Goal: Task Accomplishment & Management: Use online tool/utility

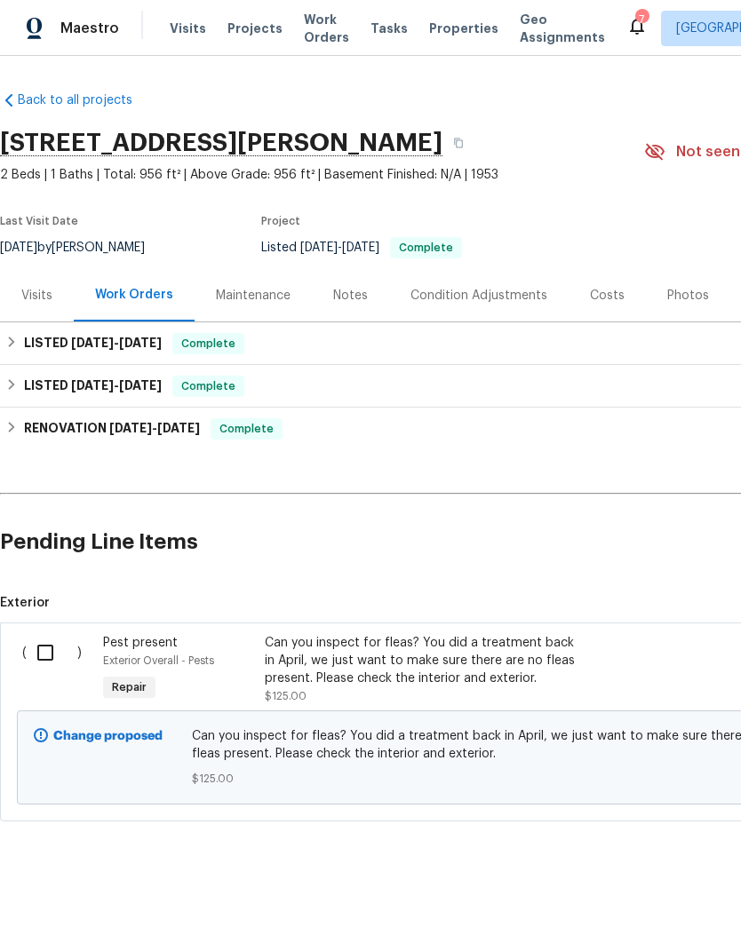
click at [346, 666] on div "Can you inspect for fleas? You did a treatment back in April, we just want to m…" at bounding box center [421, 660] width 313 height 53
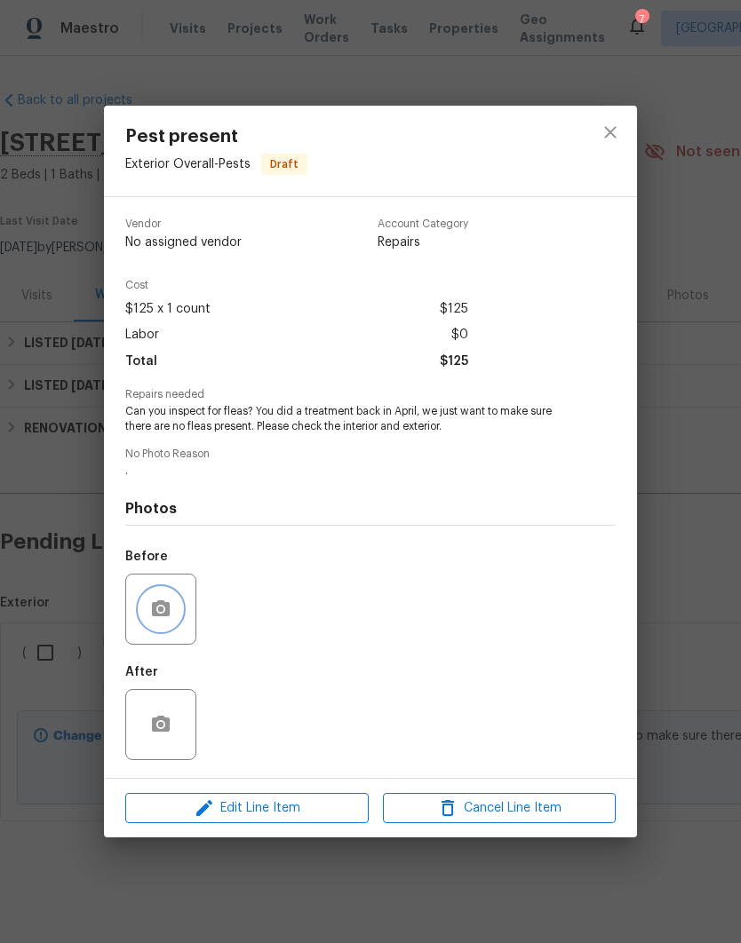
click at [162, 608] on icon "button" at bounding box center [160, 609] width 21 height 21
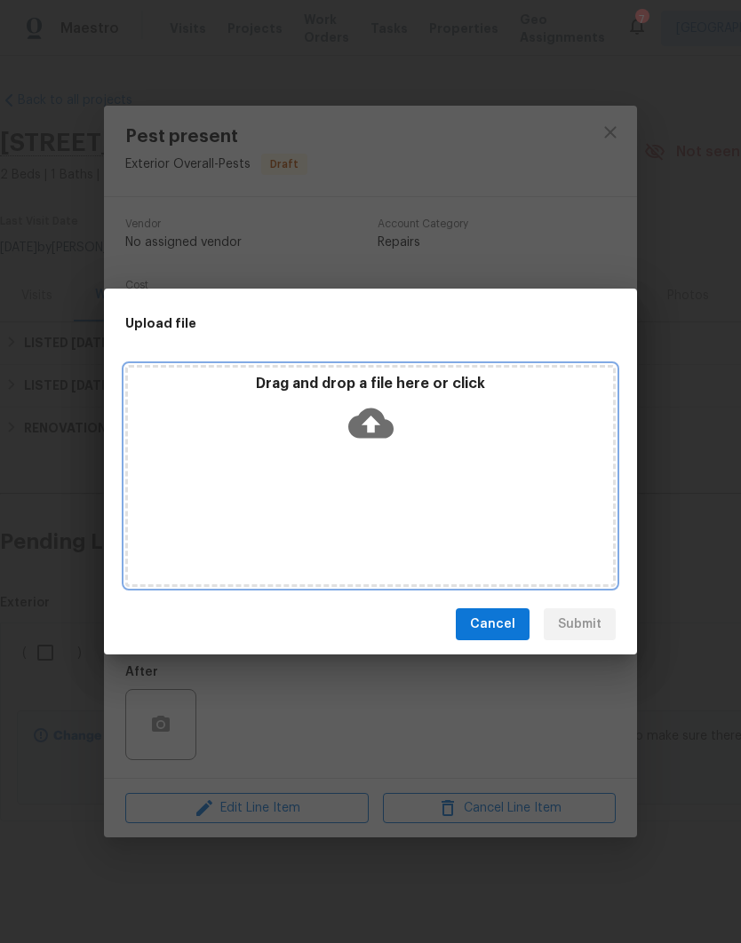
click at [369, 423] on icon at bounding box center [370, 422] width 45 height 45
click at [378, 424] on icon at bounding box center [370, 422] width 45 height 45
click at [380, 420] on icon at bounding box center [370, 423] width 45 height 30
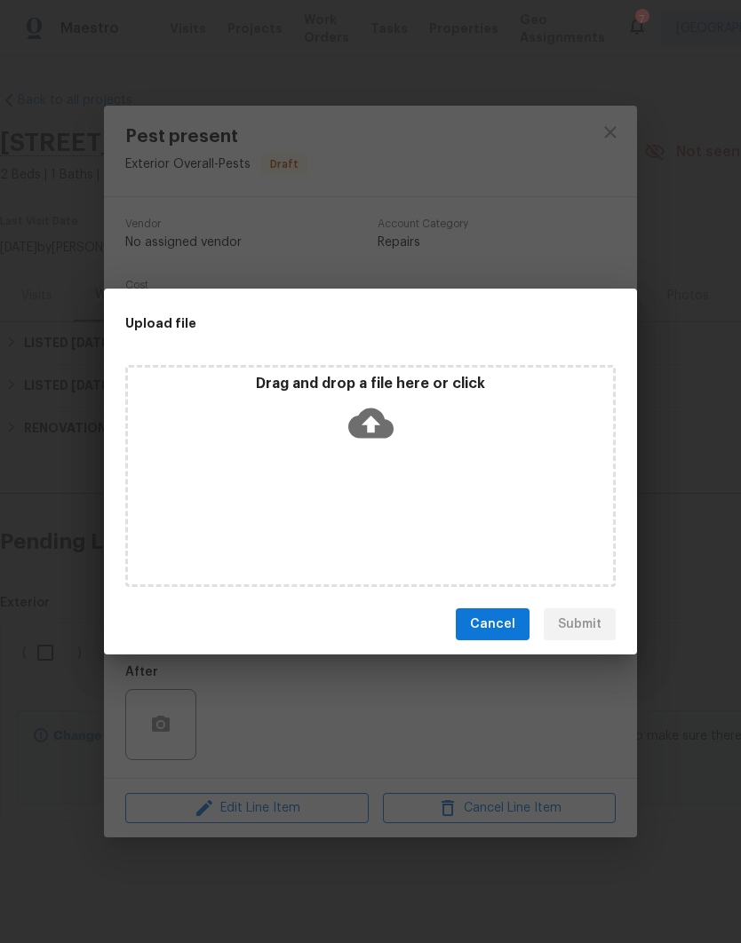
click at [59, 817] on div "Upload file Drag and drop a file here or click Cancel Submit" at bounding box center [370, 471] width 741 height 943
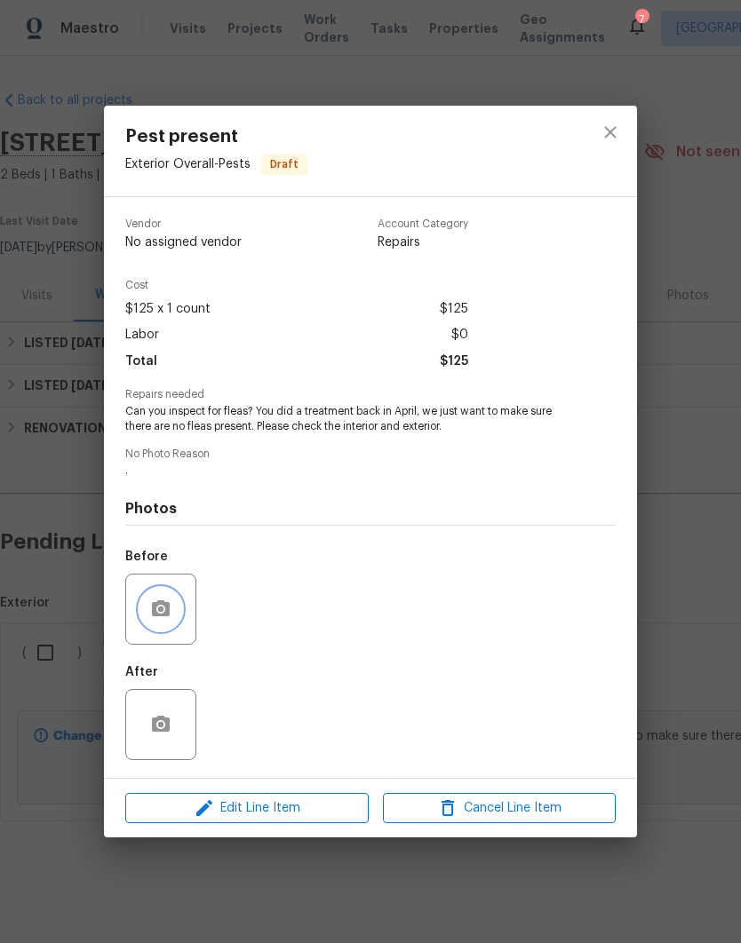
click at [158, 596] on button "button" at bounding box center [160, 609] width 43 height 43
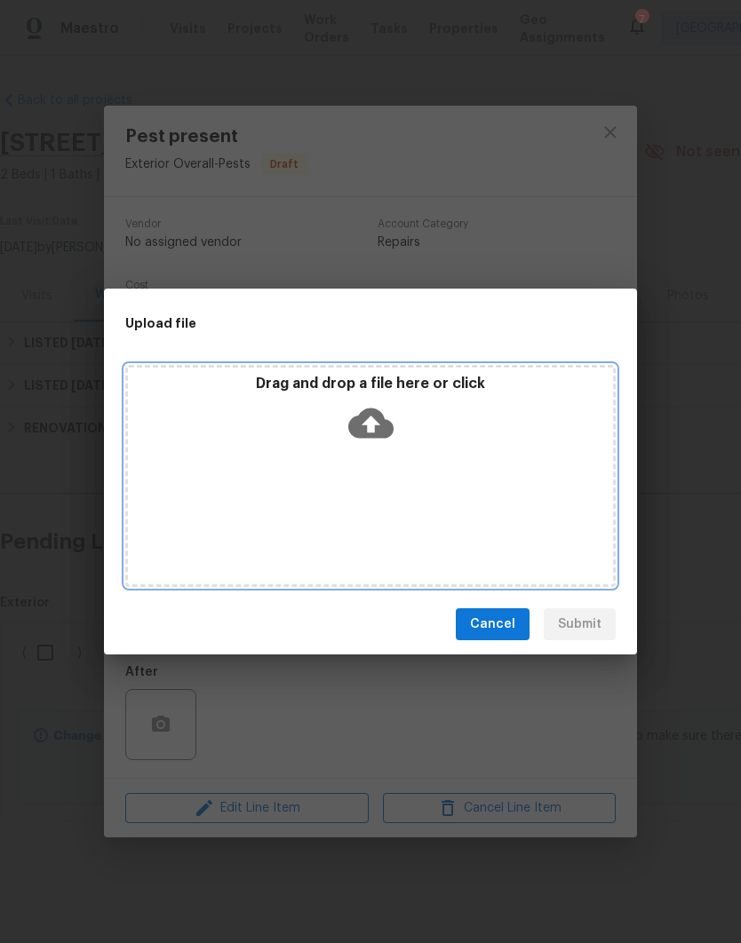
click at [377, 420] on icon at bounding box center [370, 423] width 45 height 30
click at [381, 431] on icon at bounding box center [370, 423] width 45 height 30
click at [528, 495] on div "Drag and drop a file here or click" at bounding box center [370, 476] width 490 height 222
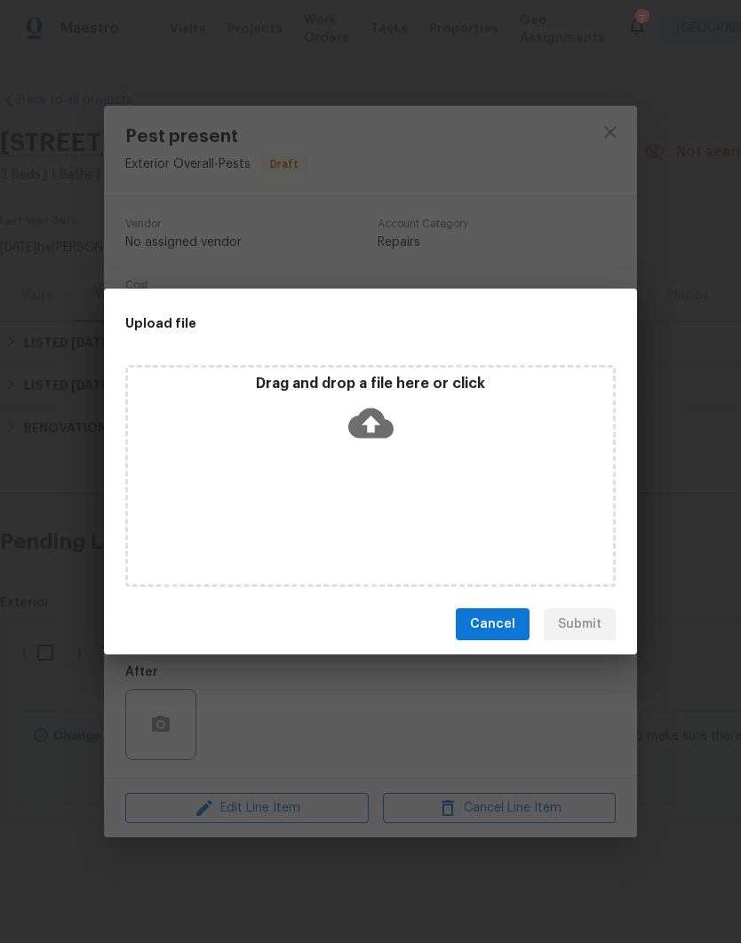
click at [540, 709] on div "Upload file Drag and drop a file here or click Cancel Submit" at bounding box center [370, 471] width 741 height 943
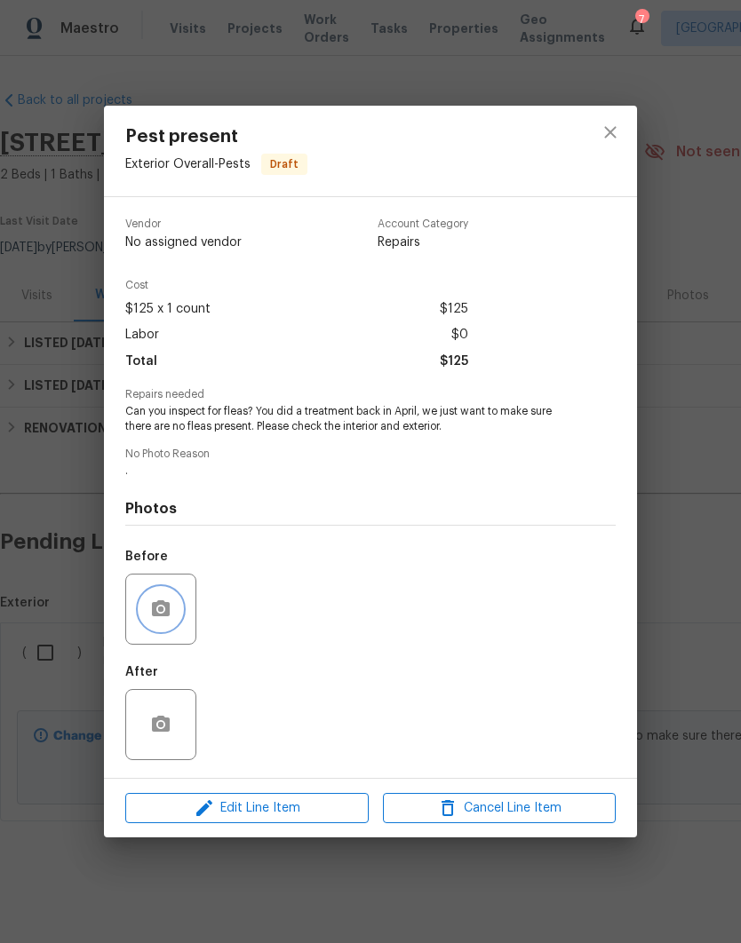
click at [155, 604] on icon "button" at bounding box center [160, 609] width 21 height 21
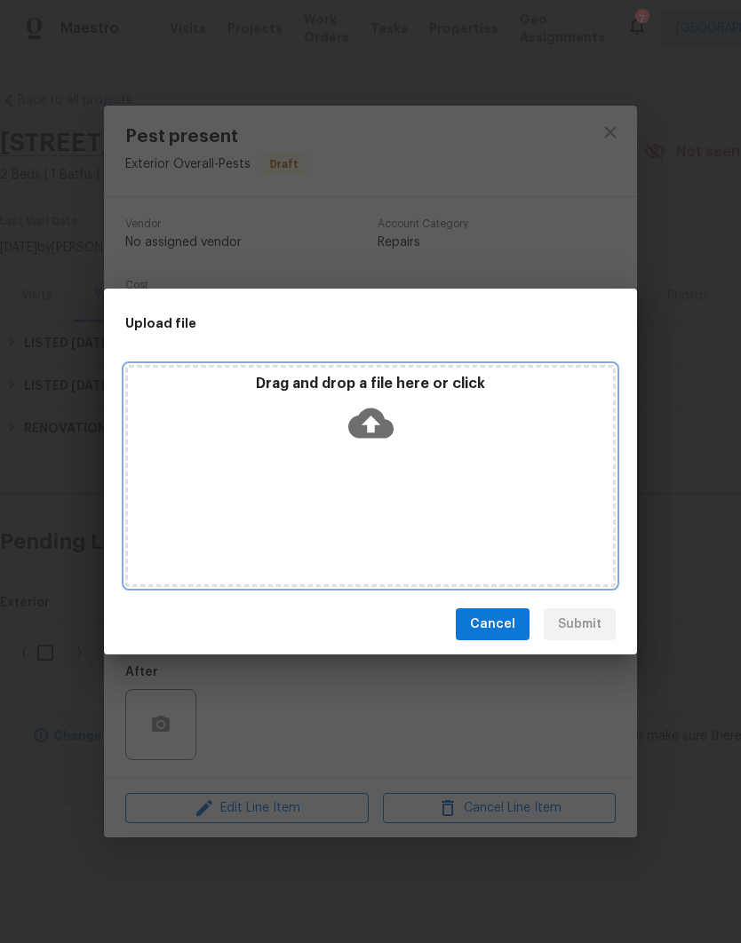
click at [376, 412] on icon at bounding box center [370, 423] width 45 height 30
click at [496, 473] on div "Drag and drop a file here or click" at bounding box center [370, 476] width 490 height 222
click at [373, 417] on icon at bounding box center [370, 423] width 45 height 30
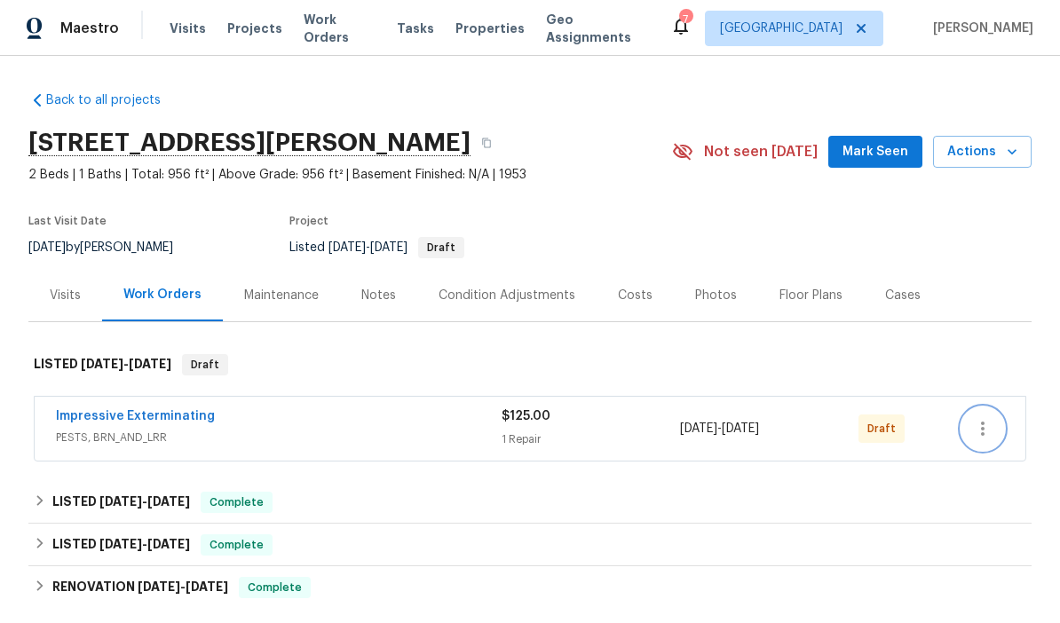
click at [982, 433] on icon "button" at bounding box center [983, 429] width 4 height 14
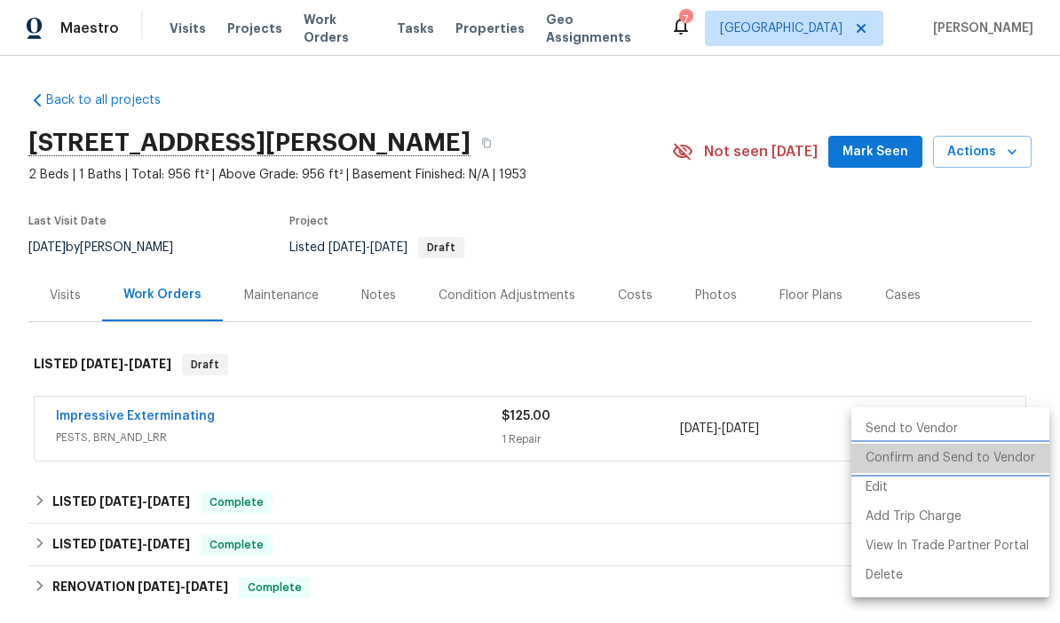
click at [969, 462] on li "Confirm and Send to Vendor" at bounding box center [951, 458] width 198 height 29
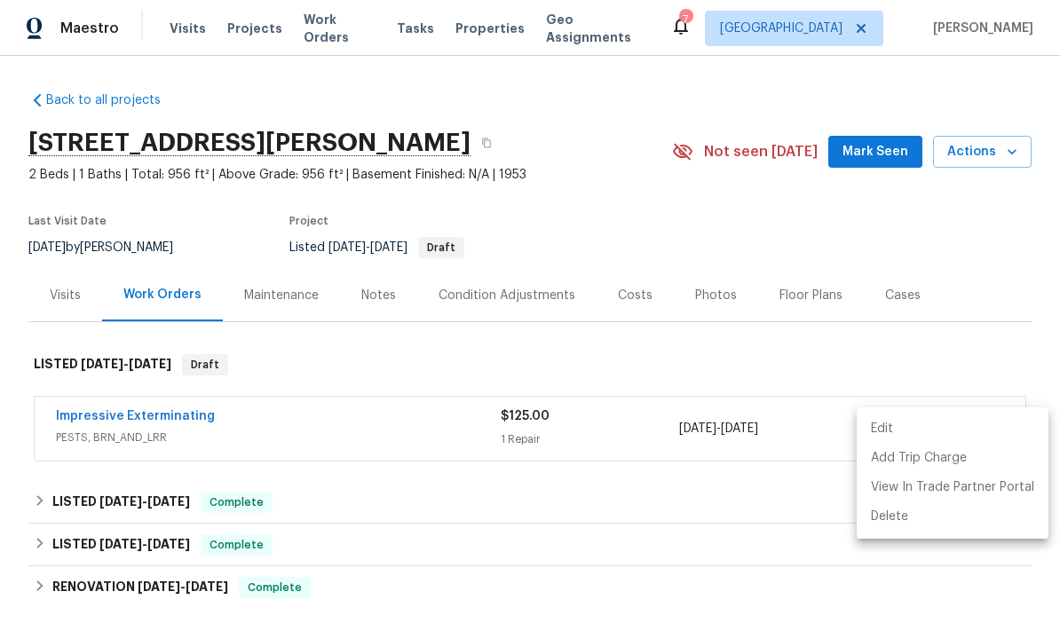
click at [597, 192] on div at bounding box center [530, 311] width 1060 height 623
